Goal: Information Seeking & Learning: Learn about a topic

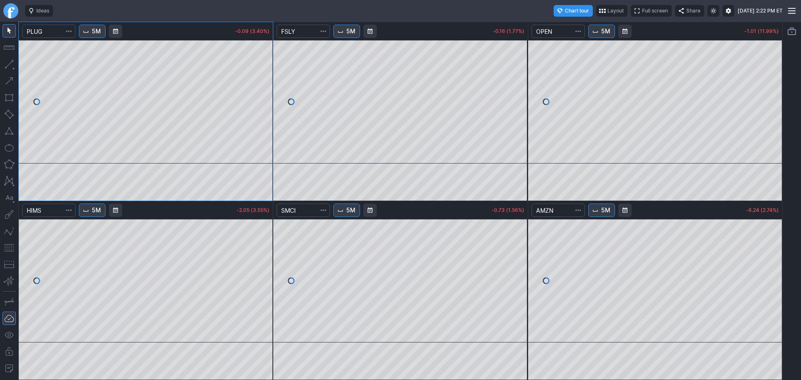
click at [9, 15] on link "Finviz.com" at bounding box center [10, 10] width 15 height 15
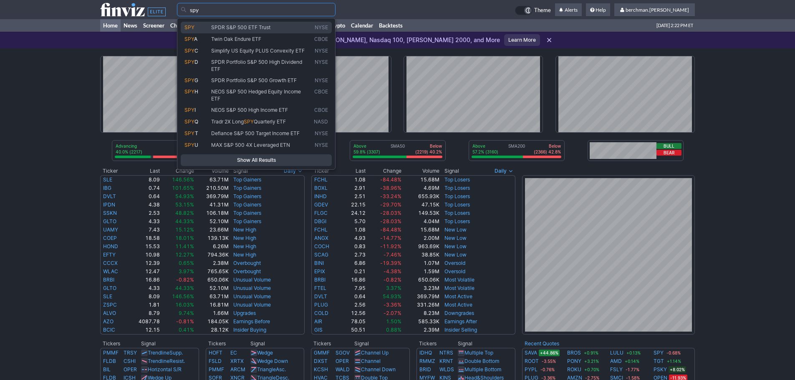
click at [227, 30] on span "SPDR S&P 500 ETF Trust" at bounding box center [261, 27] width 103 height 7
type input "SPY"
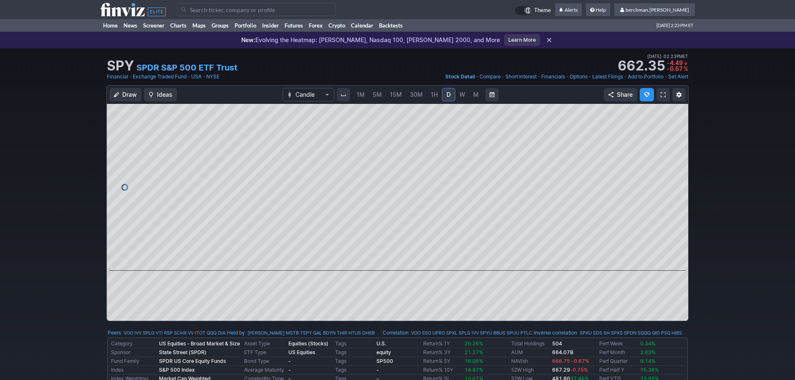
click at [215, 10] on input "Search" at bounding box center [256, 9] width 159 height 13
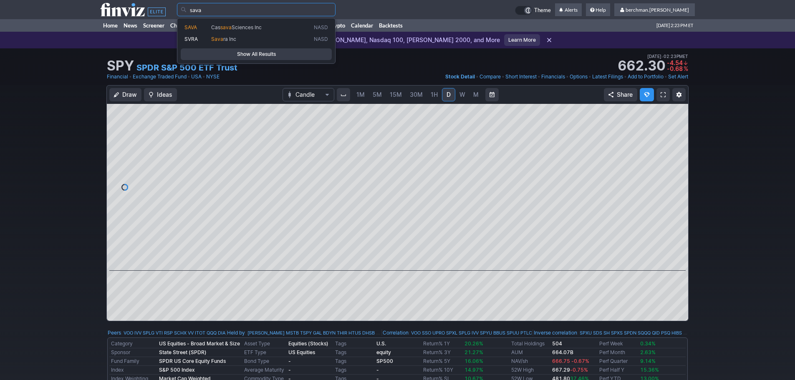
click at [209, 27] on span "SAVA" at bounding box center [197, 27] width 27 height 7
type input "SAVA"
